Goal: Task Accomplishment & Management: Manage account settings

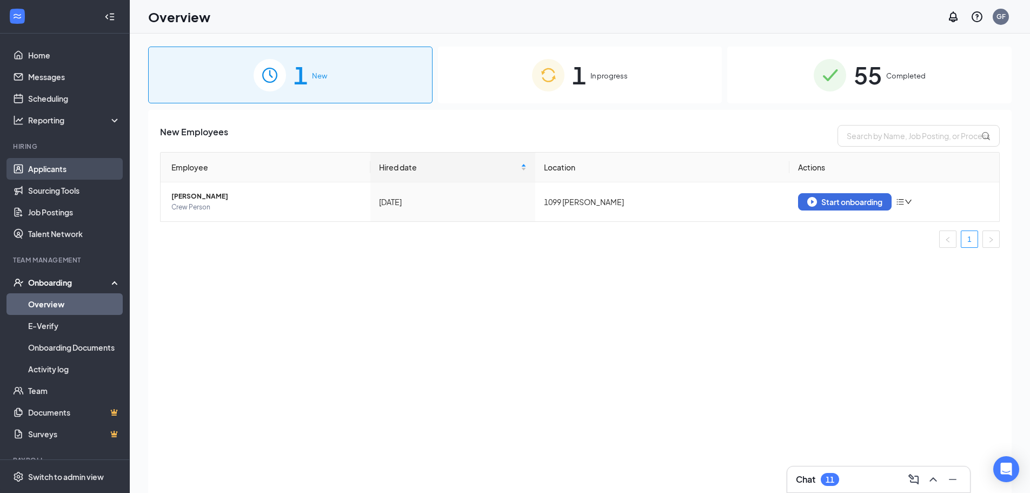
click at [91, 171] on link "Applicants" at bounding box center [74, 169] width 92 height 22
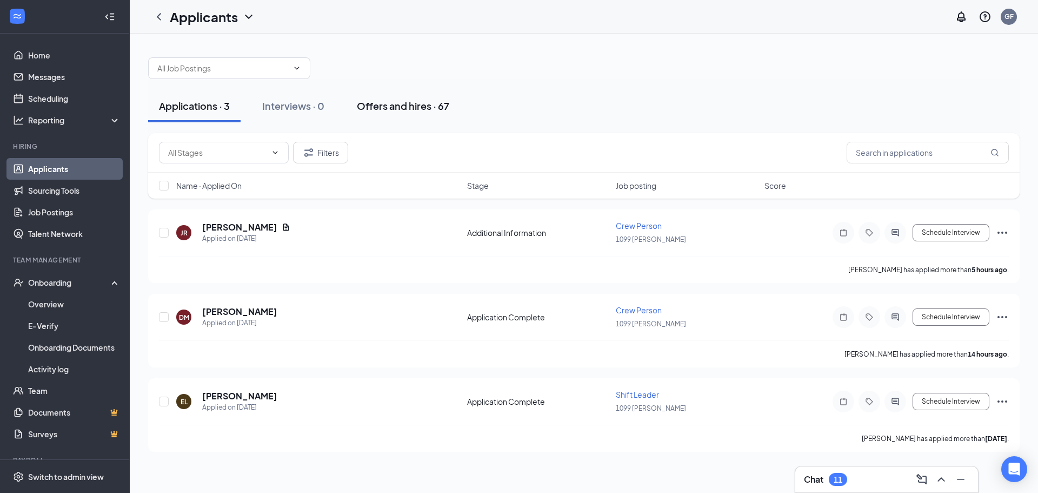
click at [397, 105] on div "Offers and hires · 67" at bounding box center [403, 106] width 92 height 14
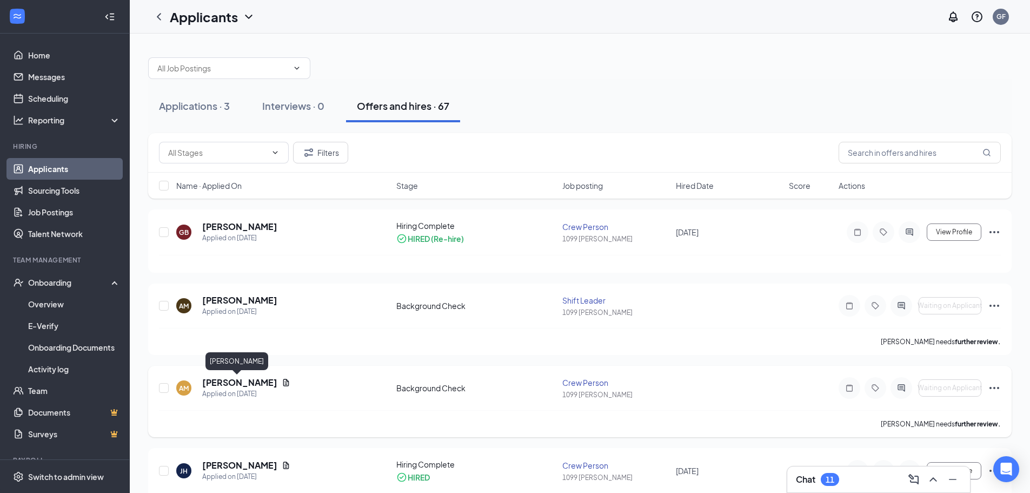
click at [250, 384] on h5 "[PERSON_NAME]" at bounding box center [239, 382] width 75 height 12
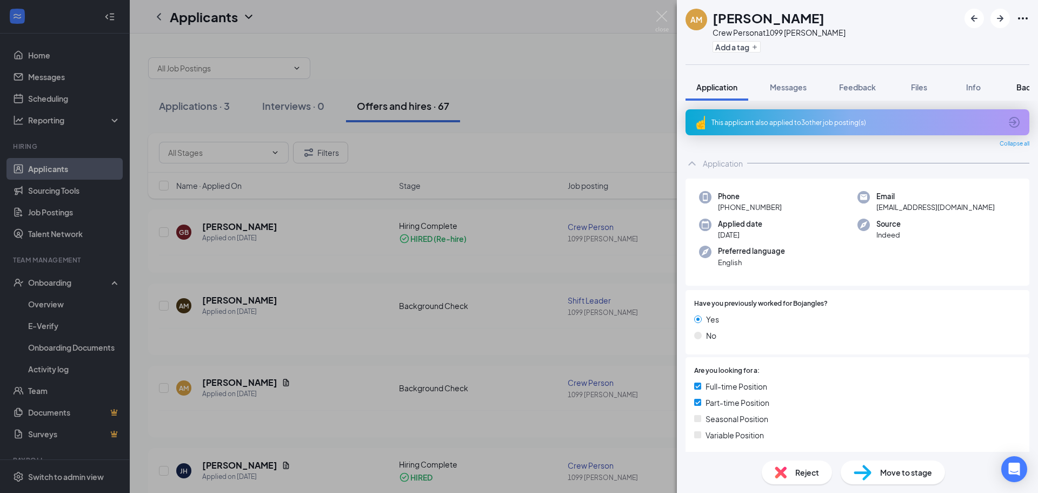
click at [1020, 85] on span "Background" at bounding box center [1038, 87] width 44 height 10
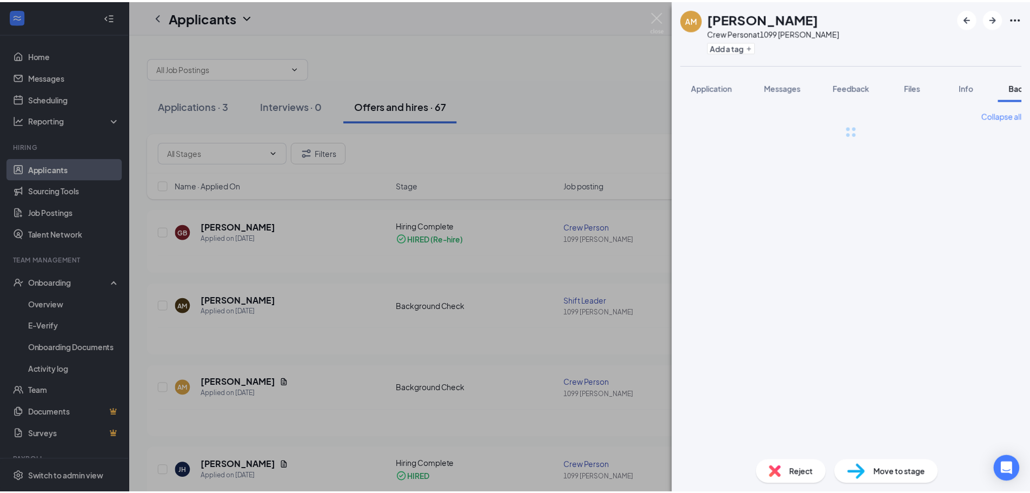
scroll to position [0, 44]
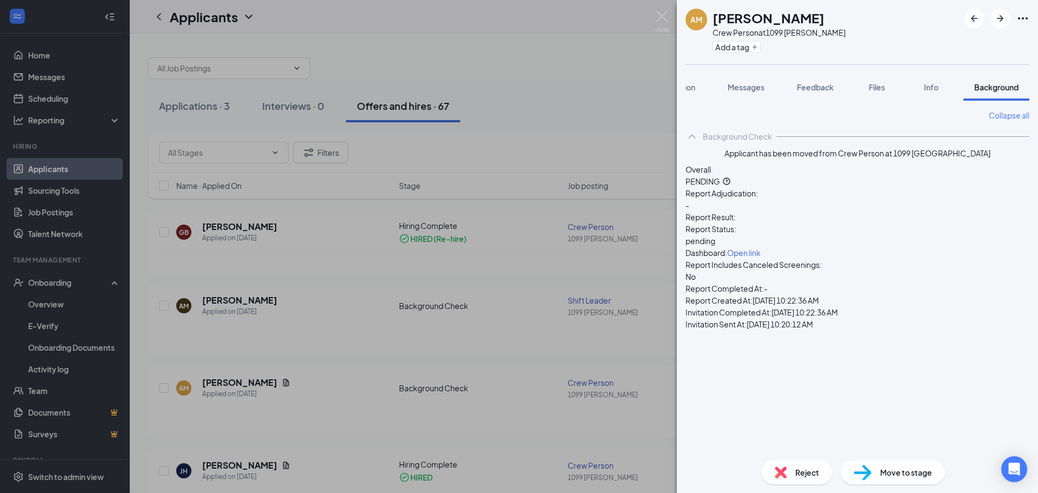
click at [534, 46] on div "AM [PERSON_NAME] Crew Person at 1099 [PERSON_NAME] Add a tag Application Messag…" at bounding box center [519, 246] width 1038 height 493
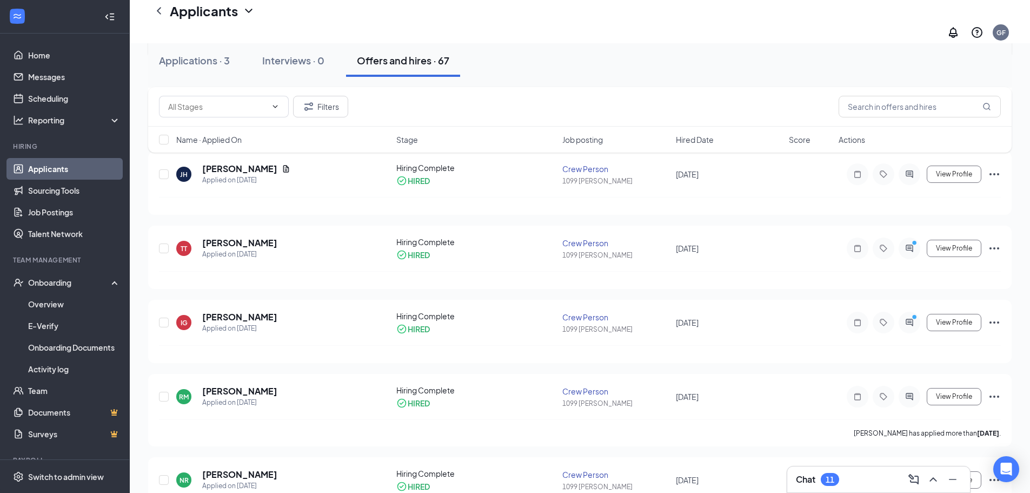
scroll to position [378, 0]
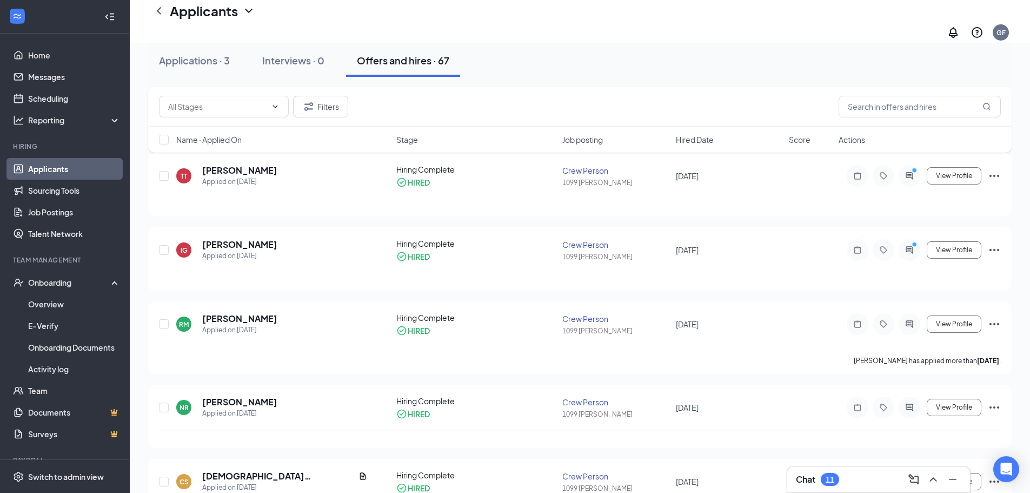
click at [192, 59] on div "Applications · 3" at bounding box center [194, 61] width 71 height 14
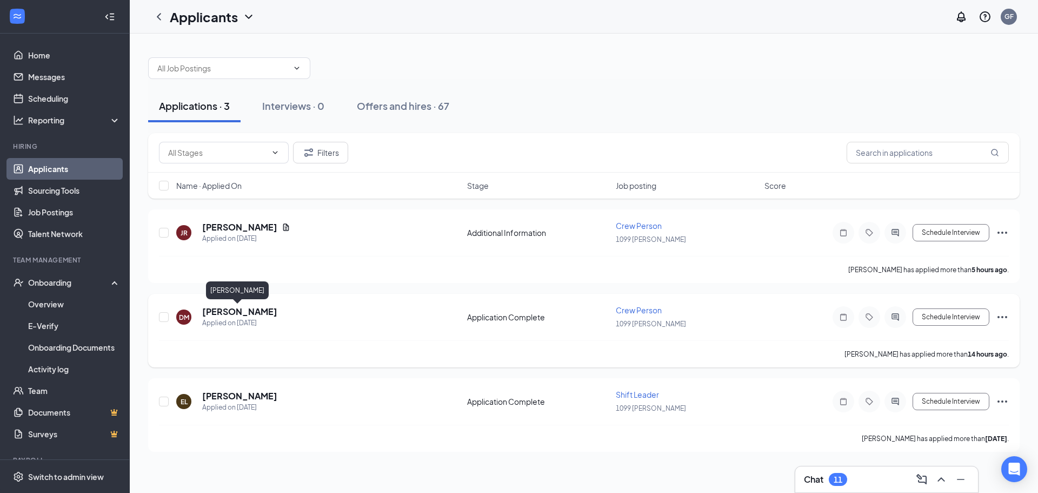
click at [243, 314] on h5 "[PERSON_NAME]" at bounding box center [239, 311] width 75 height 12
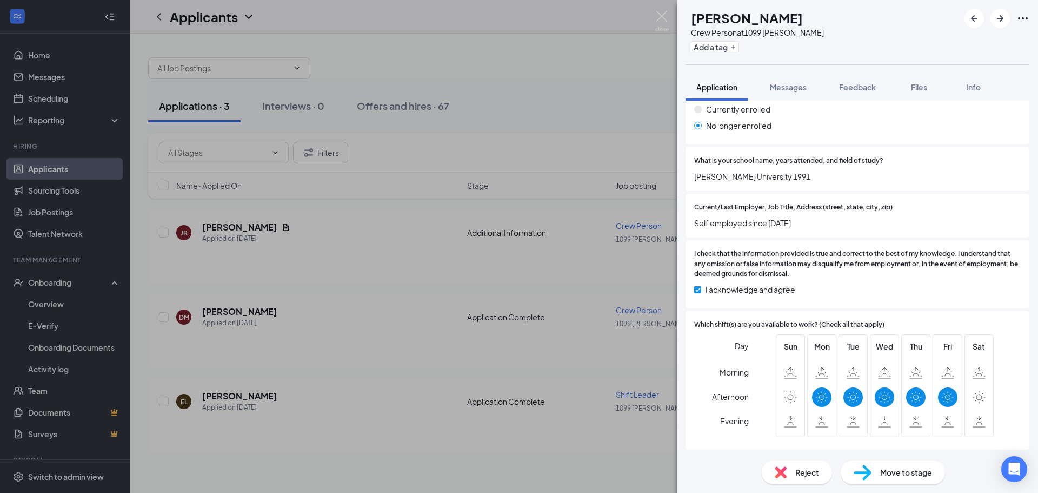
scroll to position [987, 0]
click at [662, 15] on img at bounding box center [662, 21] width 14 height 21
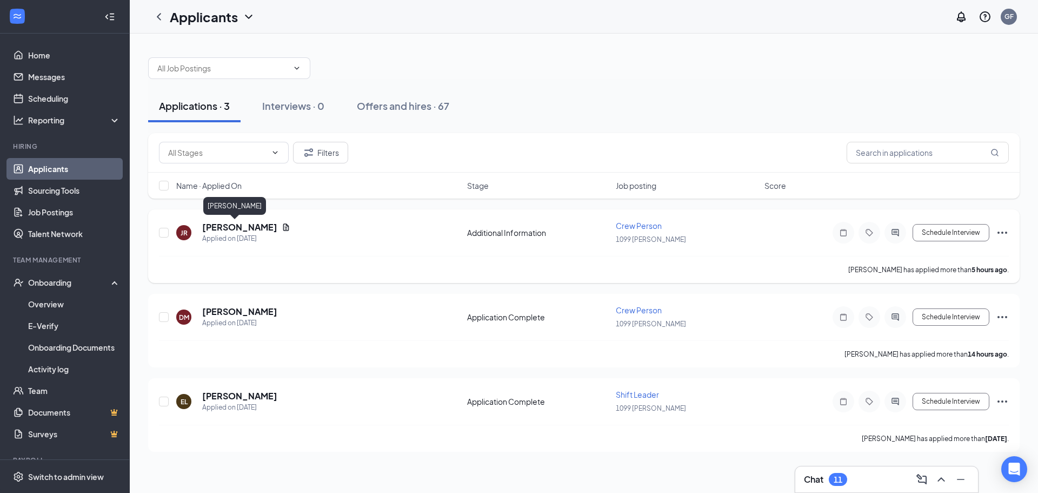
click at [229, 228] on h5 "[PERSON_NAME]" at bounding box center [239, 227] width 75 height 12
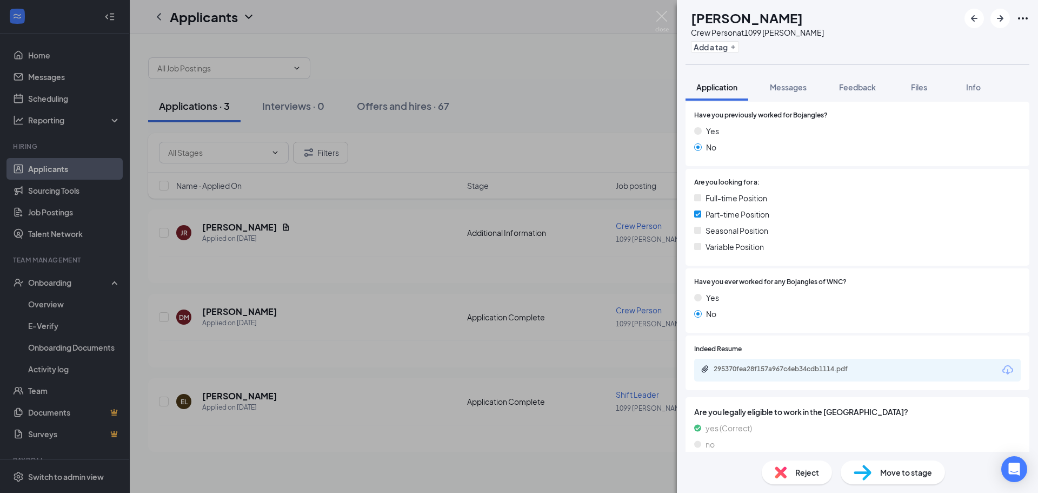
scroll to position [295, 0]
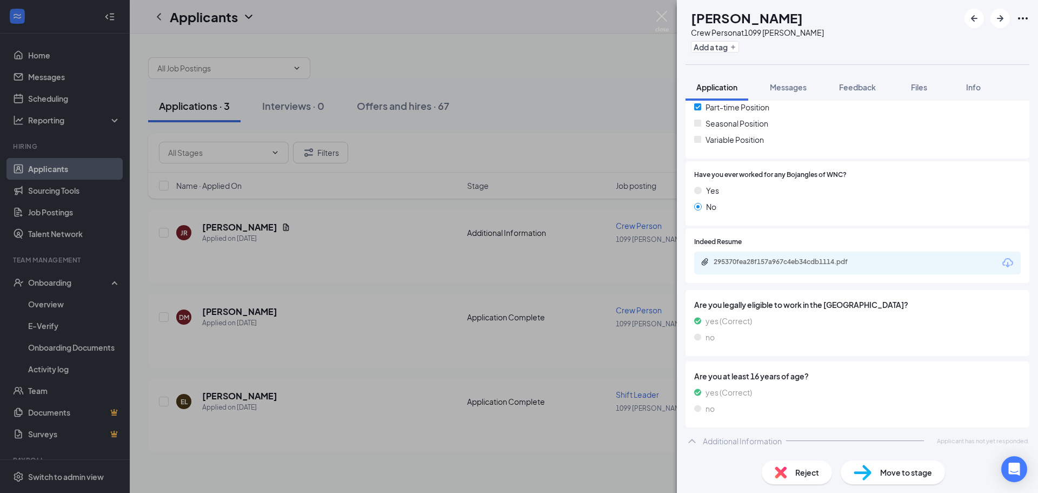
click at [788, 257] on div "295370fea28f157a967c4eb34cdb1114.pdf" at bounding box center [857, 262] width 327 height 23
click at [787, 264] on div "295370fea28f157a967c4eb34cdb1114.pdf" at bounding box center [789, 261] width 151 height 9
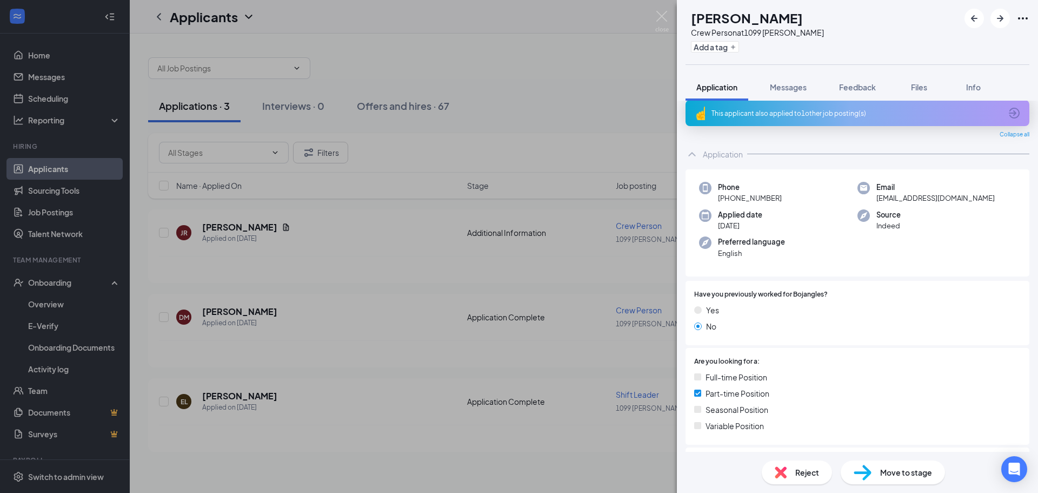
scroll to position [0, 0]
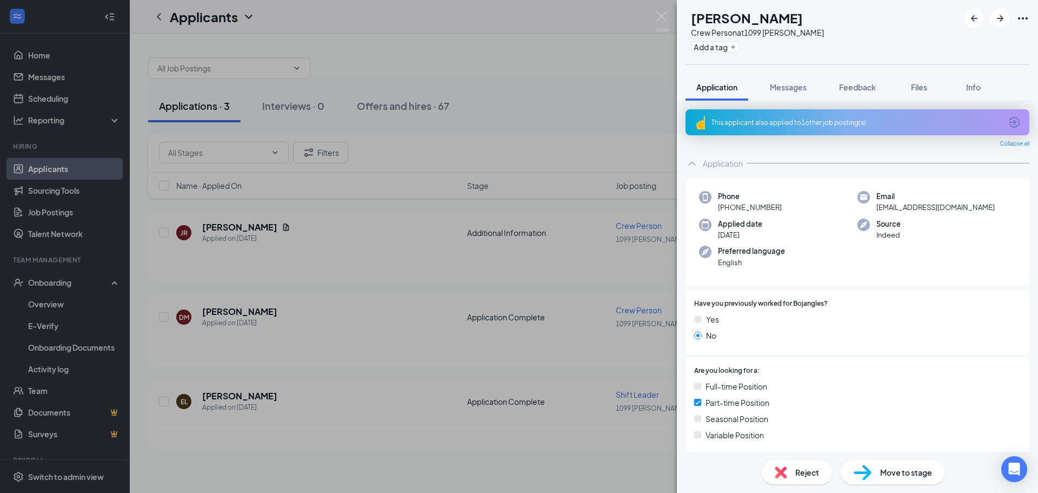
click at [660, 11] on img at bounding box center [662, 21] width 14 height 21
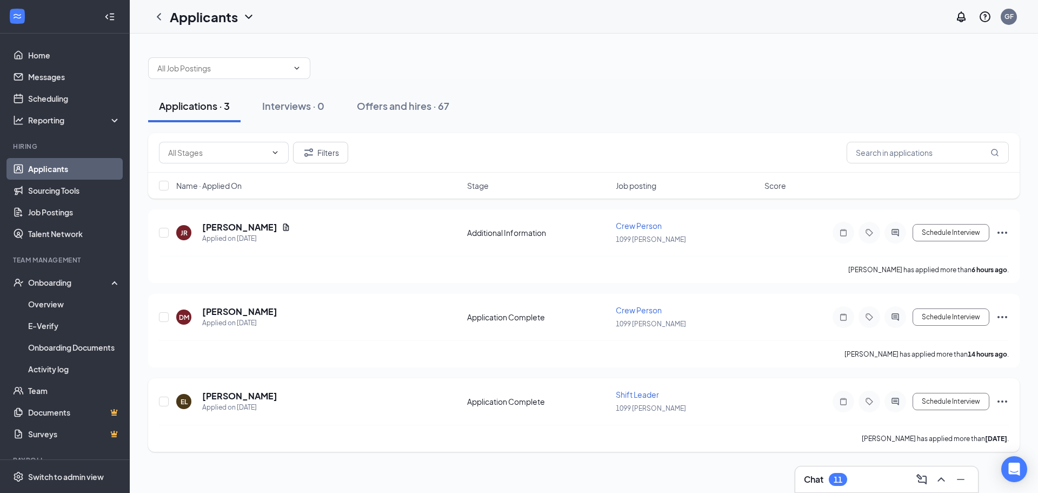
click at [1001, 397] on icon "Ellipses" at bounding box center [1002, 401] width 13 height 13
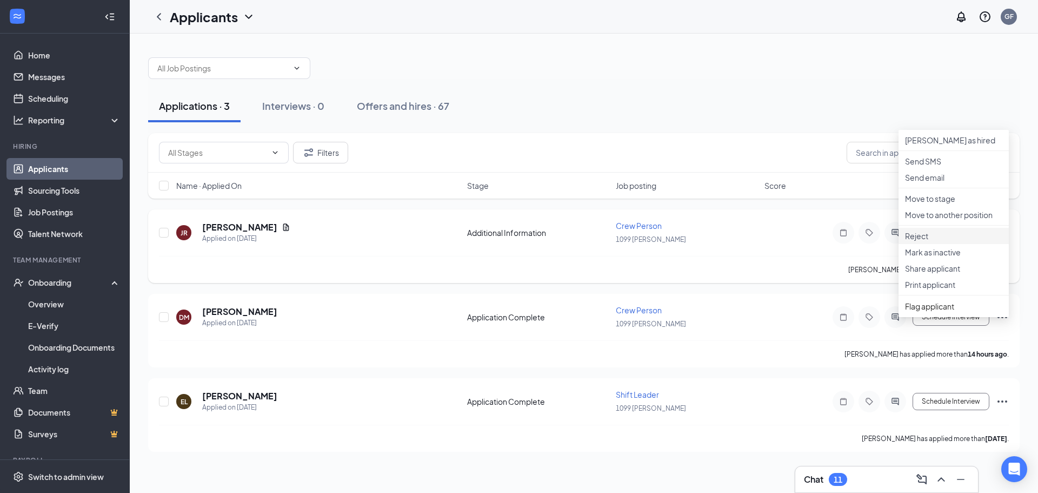
click at [961, 241] on p "Reject" at bounding box center [953, 235] width 97 height 11
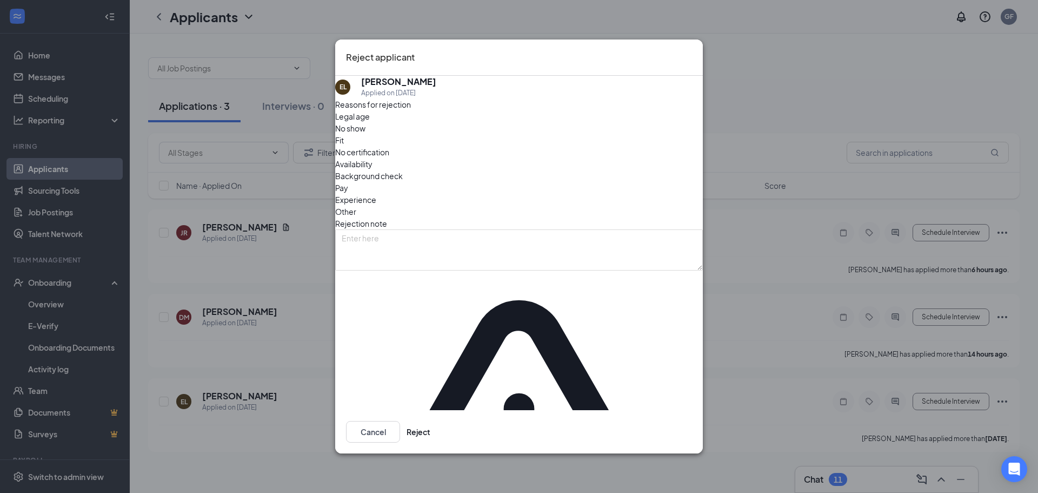
click at [365, 134] on span "No show" at bounding box center [350, 128] width 30 height 12
click at [430, 421] on button "Reject" at bounding box center [419, 432] width 24 height 22
